Goal: Task Accomplishment & Management: Manage account settings

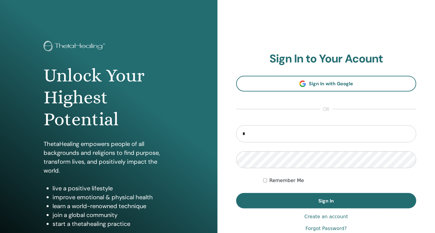
type input "**********"
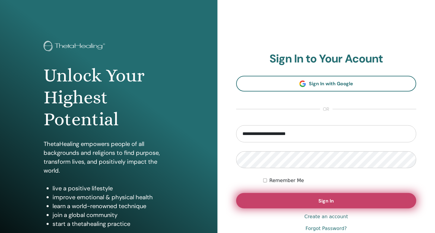
click at [314, 198] on button "Sign In" at bounding box center [326, 200] width 180 height 15
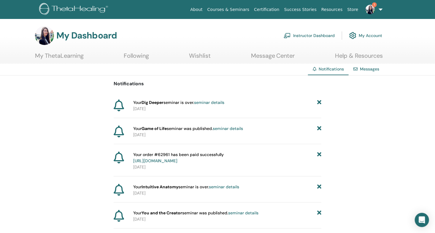
click at [308, 36] on link "Instructor Dashboard" at bounding box center [309, 35] width 51 height 13
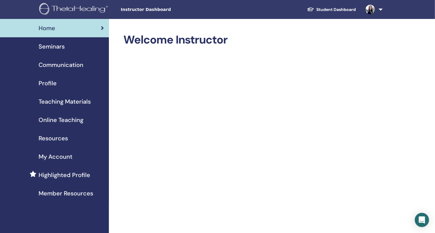
click at [60, 47] on span "Seminars" at bounding box center [52, 46] width 26 height 9
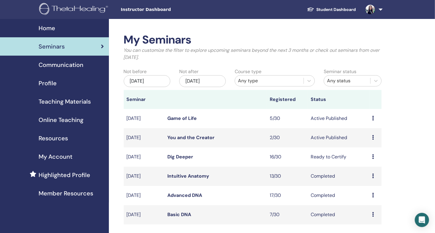
click at [188, 156] on link "Dig Deeper" at bounding box center [181, 157] width 26 height 6
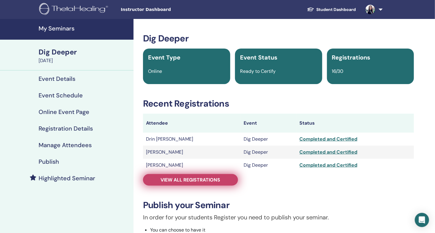
click at [187, 183] on span "View all registrations" at bounding box center [191, 180] width 60 height 6
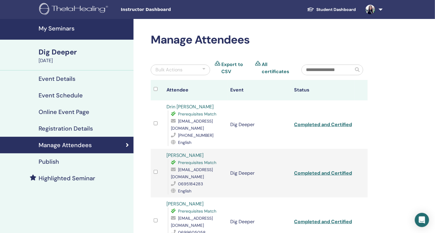
click at [264, 64] on link "All certificates" at bounding box center [277, 68] width 31 height 14
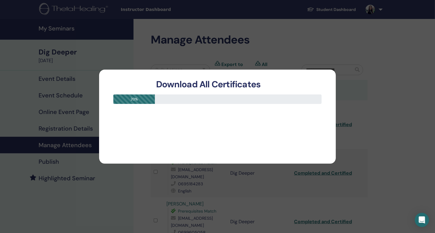
click at [319, 76] on div "Download All Certificates" at bounding box center [217, 80] width 237 height 20
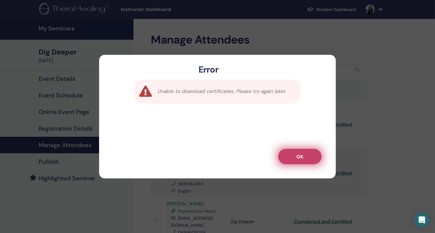
click at [288, 161] on button "OK" at bounding box center [299, 156] width 43 height 15
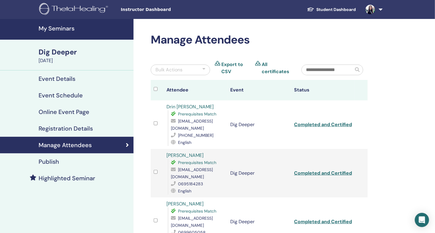
click at [267, 66] on link "All certificates" at bounding box center [277, 68] width 31 height 14
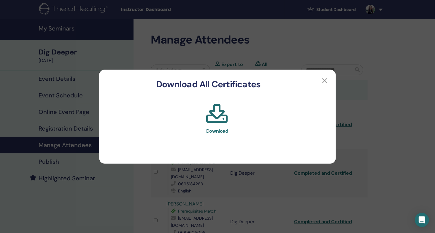
click at [220, 132] on span "Download" at bounding box center [217, 131] width 22 height 6
click at [324, 82] on button "button" at bounding box center [324, 80] width 9 height 9
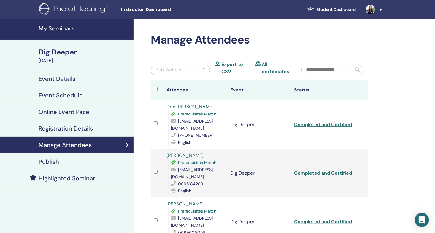
click at [56, 24] on link "My Seminars" at bounding box center [67, 29] width 134 height 21
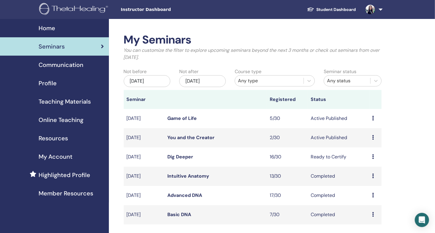
click at [181, 138] on link "You and the Creator" at bounding box center [191, 138] width 47 height 6
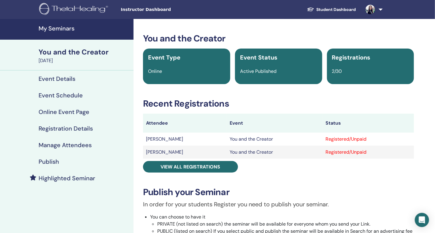
click at [66, 76] on h4 "Event Details" at bounding box center [57, 78] width 37 height 7
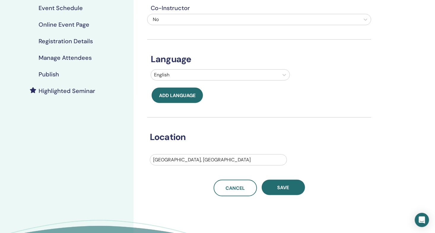
scroll to position [99, 0]
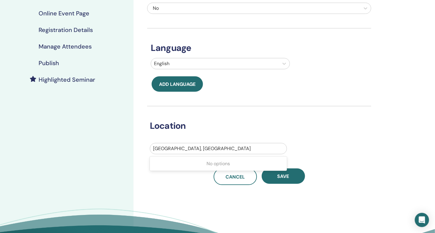
click at [191, 149] on div at bounding box center [218, 149] width 131 height 8
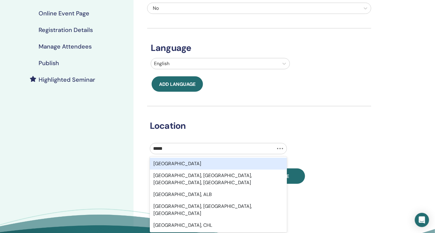
type input "******"
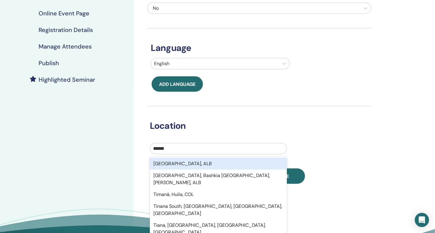
click at [177, 161] on div "Tirana, ALB" at bounding box center [218, 164] width 137 height 12
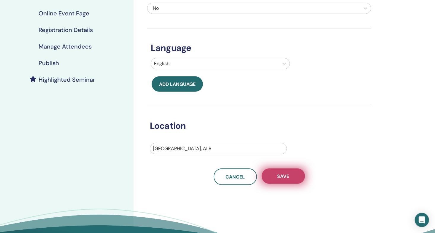
click at [279, 175] on span "Save" at bounding box center [283, 177] width 12 height 6
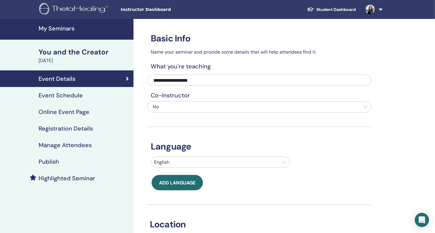
click at [64, 113] on h4 "Online Event Page" at bounding box center [64, 112] width 51 height 7
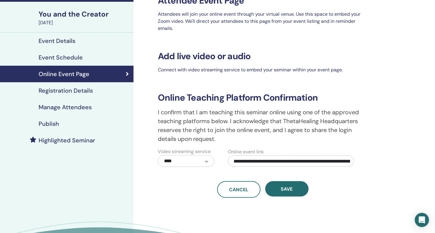
scroll to position [49, 0]
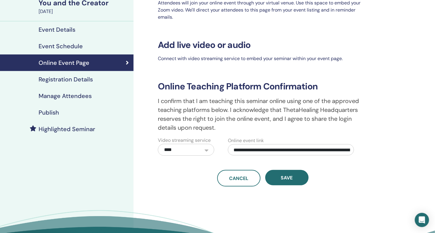
click at [79, 78] on h4 "Registration Details" at bounding box center [66, 79] width 54 height 7
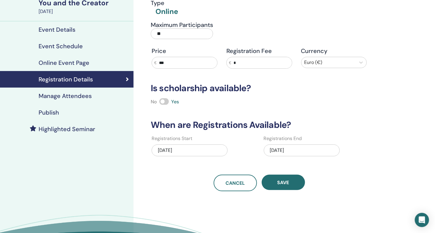
click at [66, 96] on h4 "Manage Attendees" at bounding box center [65, 96] width 53 height 7
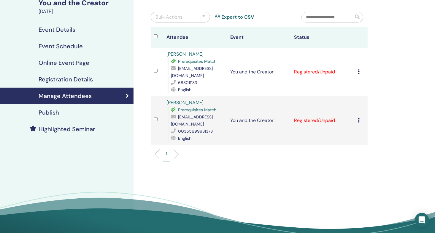
click at [359, 71] on icon at bounding box center [359, 71] width 2 height 5
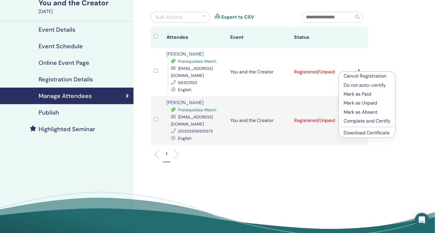
click at [362, 94] on p "Mark as Paid" at bounding box center [367, 94] width 47 height 7
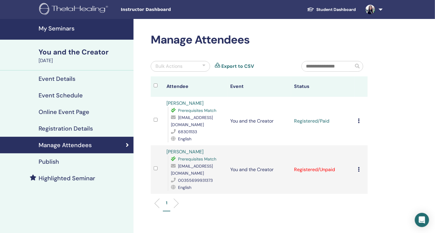
click at [69, 160] on div "Publish" at bounding box center [67, 161] width 124 height 7
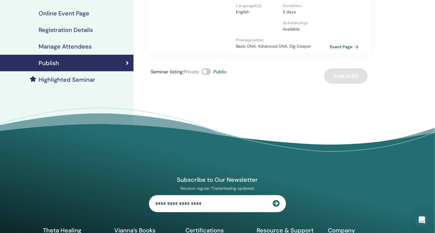
scroll to position [49, 0]
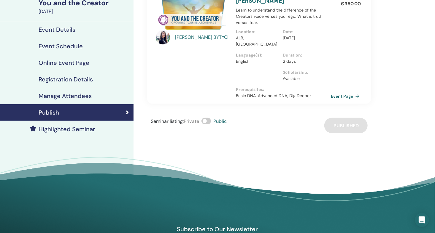
click at [338, 92] on link "Event Page" at bounding box center [346, 96] width 31 height 9
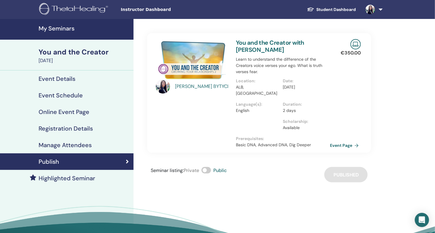
click at [47, 27] on h4 "My Seminars" at bounding box center [84, 28] width 91 height 7
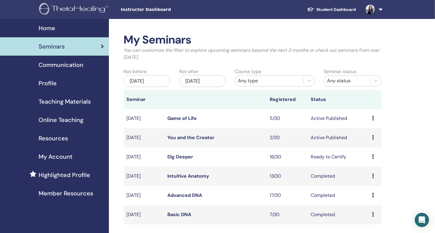
click at [191, 137] on link "You and the Creator" at bounding box center [191, 138] width 47 height 6
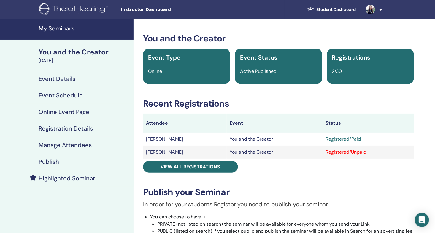
click at [55, 162] on h4 "Publish" at bounding box center [49, 161] width 20 height 7
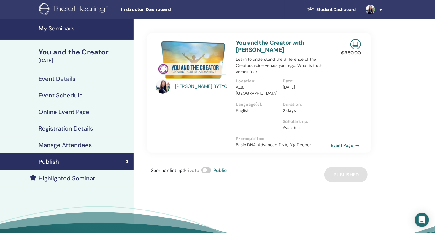
click at [341, 141] on link "Event Page" at bounding box center [346, 145] width 31 height 9
click at [50, 27] on h4 "My Seminars" at bounding box center [84, 28] width 91 height 7
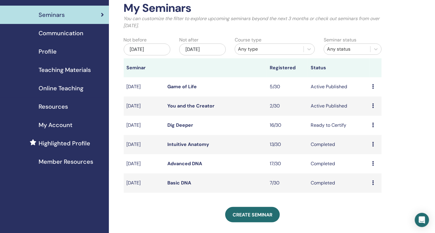
scroll to position [49, 0]
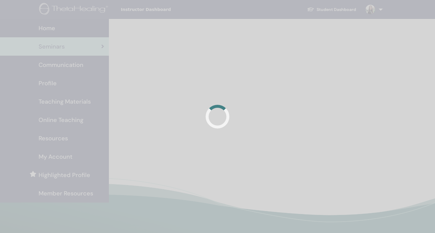
scroll to position [49, 0]
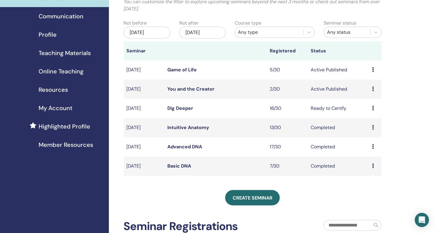
click at [193, 88] on link "You and the Creator" at bounding box center [191, 89] width 47 height 6
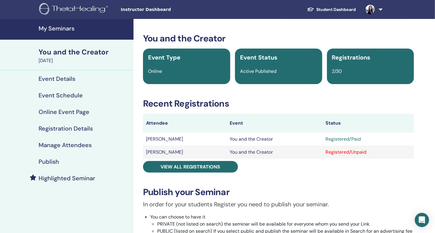
click at [74, 112] on h4 "Online Event Page" at bounding box center [64, 112] width 51 height 7
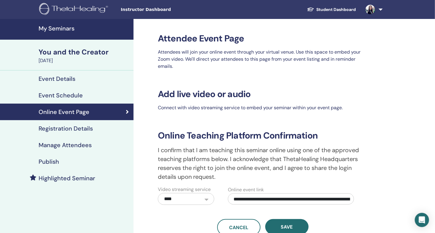
click at [53, 160] on h4 "Publish" at bounding box center [49, 161] width 20 height 7
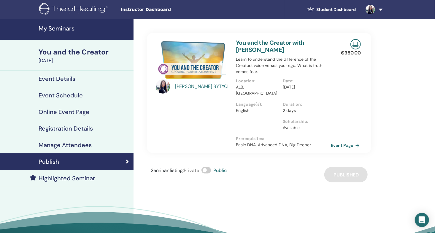
click at [347, 141] on link "Event Page" at bounding box center [346, 145] width 31 height 9
click at [61, 27] on h4 "My Seminars" at bounding box center [84, 28] width 91 height 7
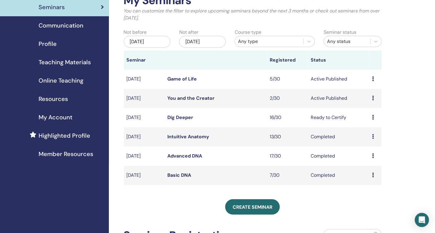
scroll to position [49, 0]
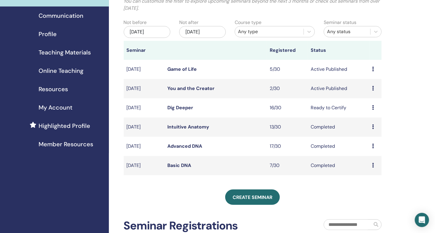
click at [209, 87] on link "You and the Creator" at bounding box center [191, 88] width 47 height 6
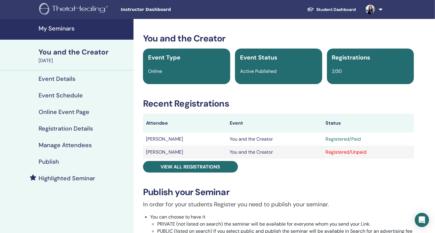
click at [69, 26] on h4 "My Seminars" at bounding box center [84, 28] width 91 height 7
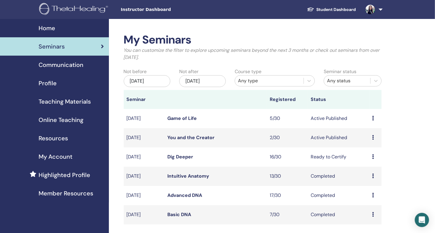
click at [375, 9] on img at bounding box center [369, 9] width 9 height 9
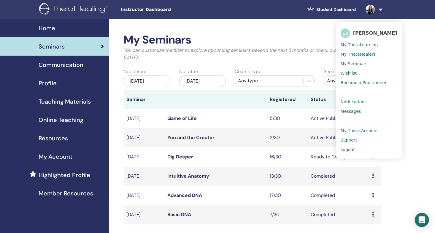
click at [349, 149] on span "Logout" at bounding box center [348, 149] width 14 height 5
